Goal: Find specific page/section: Find specific page/section

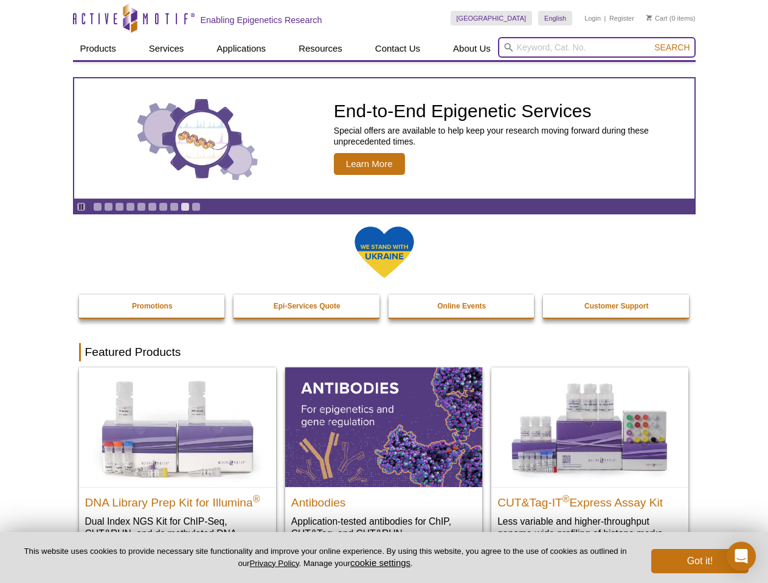
click at [596, 47] on input "search" at bounding box center [596, 47] width 197 height 21
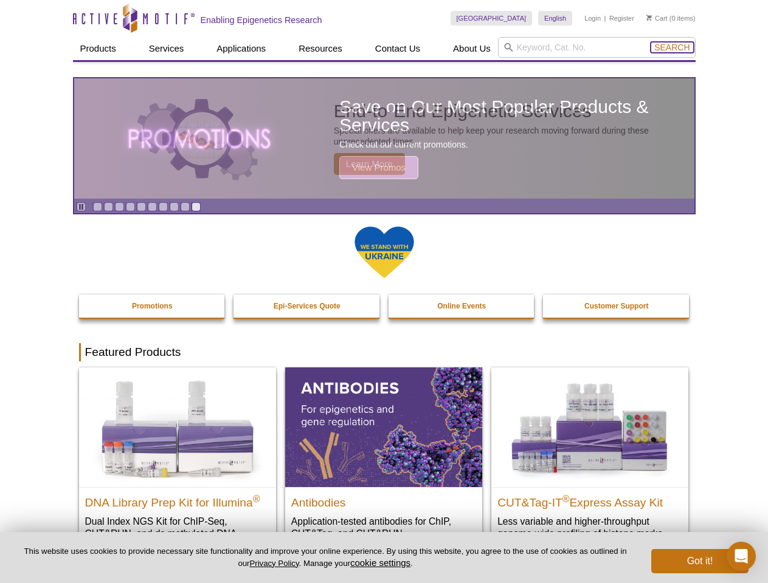
click at [671, 47] on span "Search" at bounding box center [671, 48] width 35 height 10
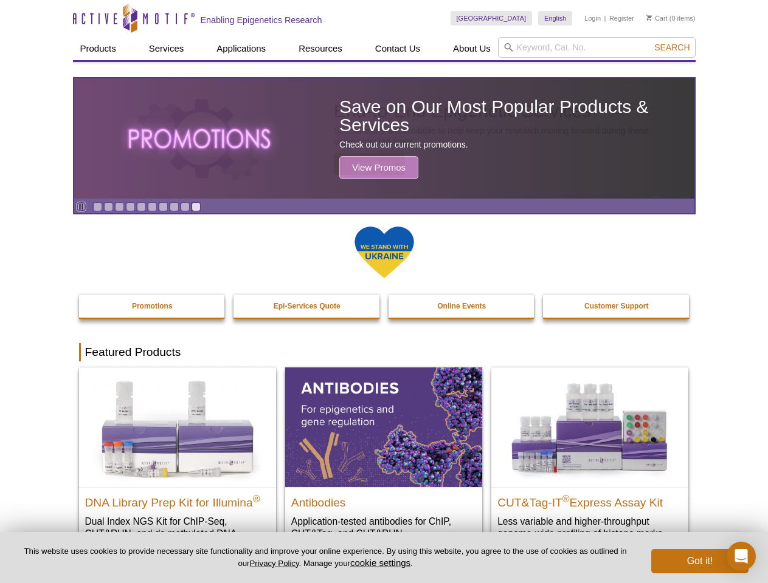
click at [81, 207] on icon "Pause" at bounding box center [81, 207] width 8 height 8
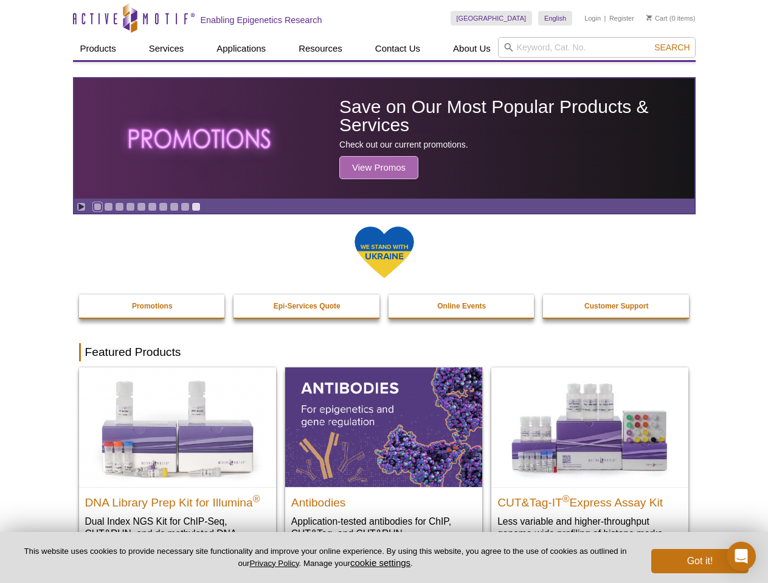
click at [97, 207] on link "Go to slide 1" at bounding box center [97, 206] width 9 height 9
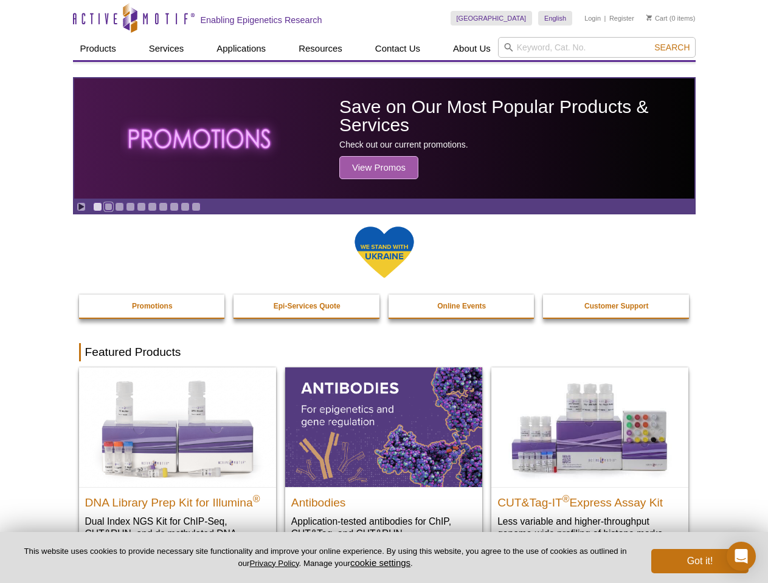
click at [108, 207] on link "Go to slide 2" at bounding box center [108, 206] width 9 height 9
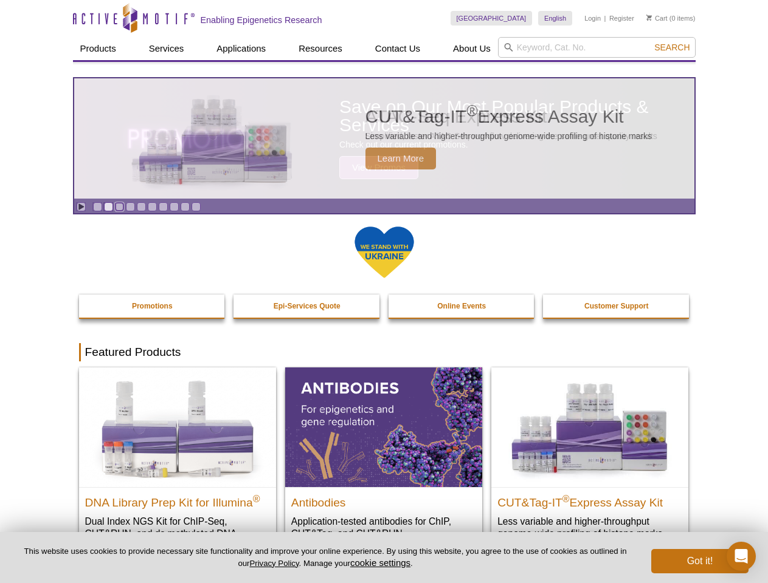
click at [119, 207] on link "Go to slide 3" at bounding box center [119, 206] width 9 height 9
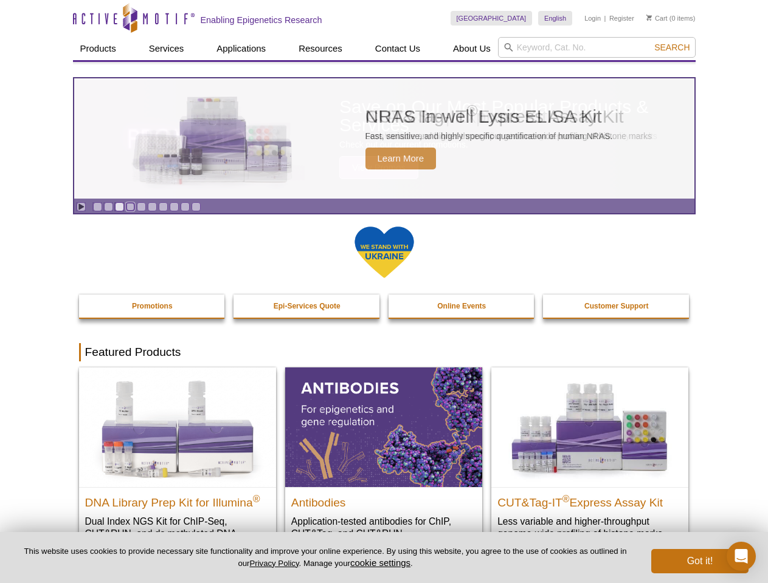
click at [130, 207] on link "Go to slide 4" at bounding box center [130, 206] width 9 height 9
click at [141, 207] on link "Go to slide 5" at bounding box center [141, 206] width 9 height 9
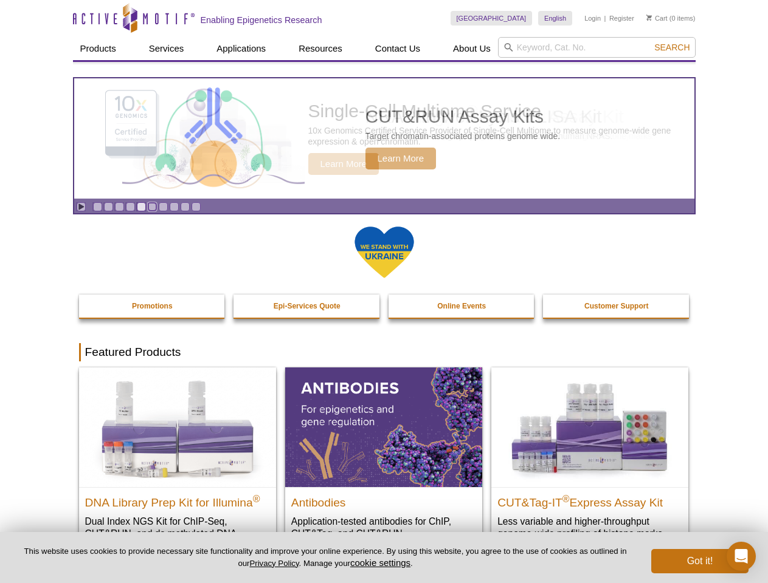
click at [152, 207] on link "Go to slide 6" at bounding box center [152, 206] width 9 height 9
click at [163, 207] on link "Go to slide 7" at bounding box center [163, 206] width 9 height 9
